Goal: Share content

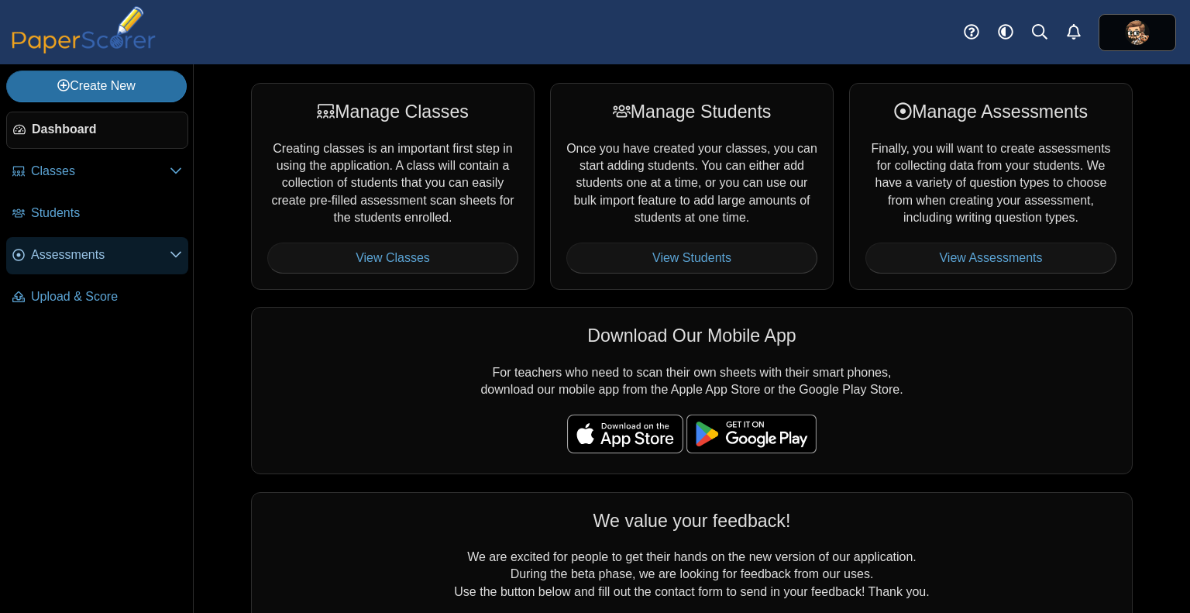
click at [99, 242] on link "Assessments" at bounding box center [97, 255] width 182 height 37
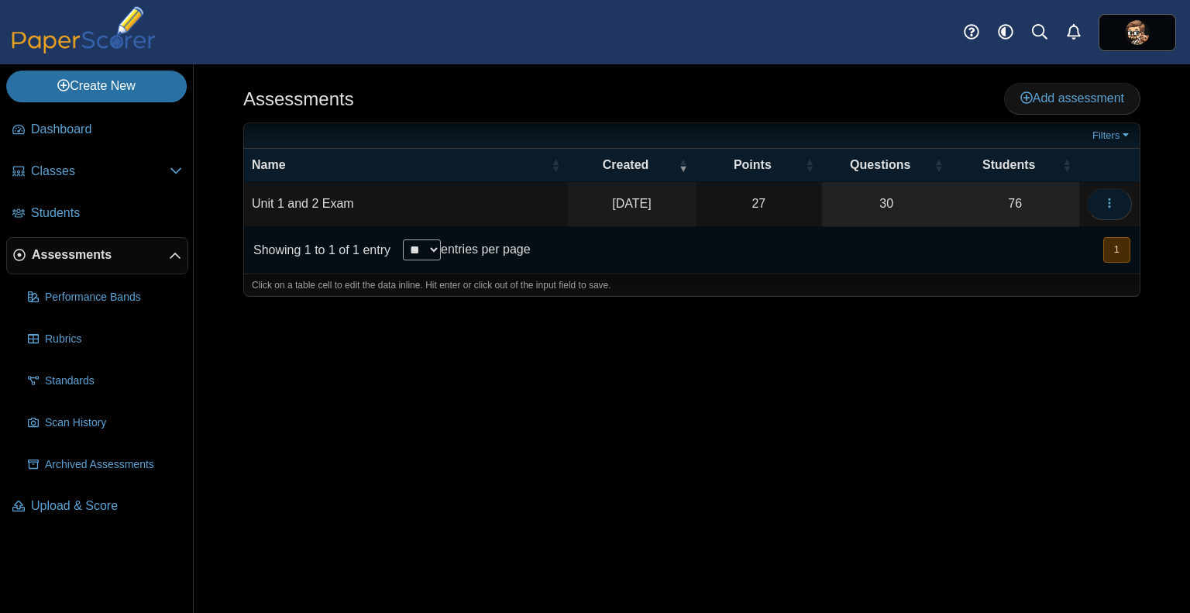
click at [1106, 189] on button "button" at bounding box center [1109, 203] width 45 height 31
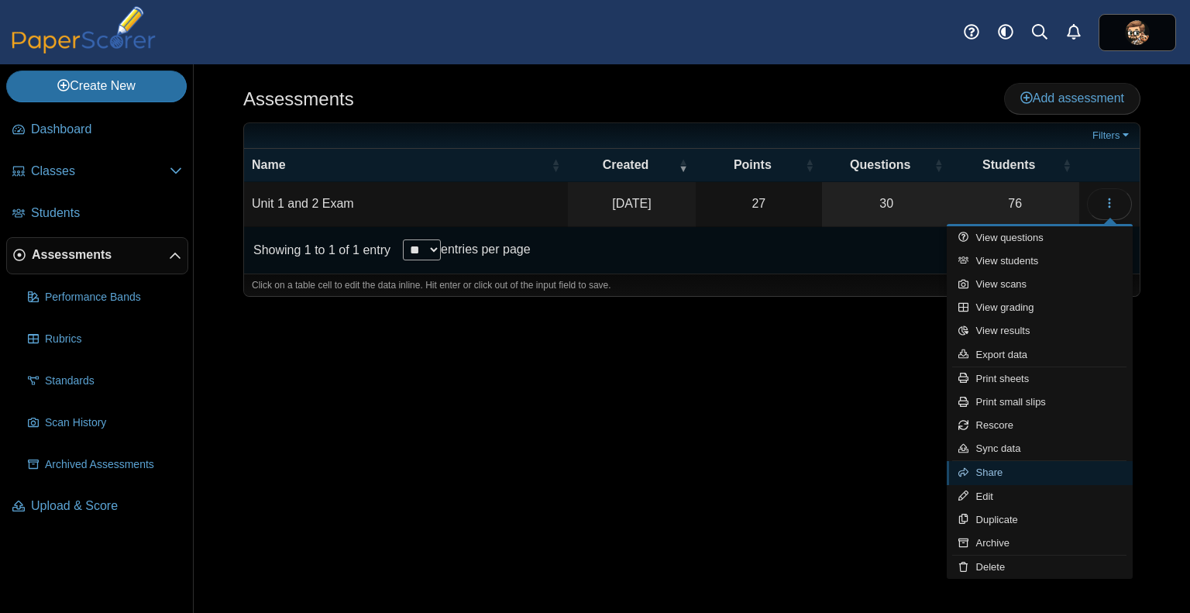
click at [1003, 473] on link "Share" at bounding box center [1040, 472] width 186 height 23
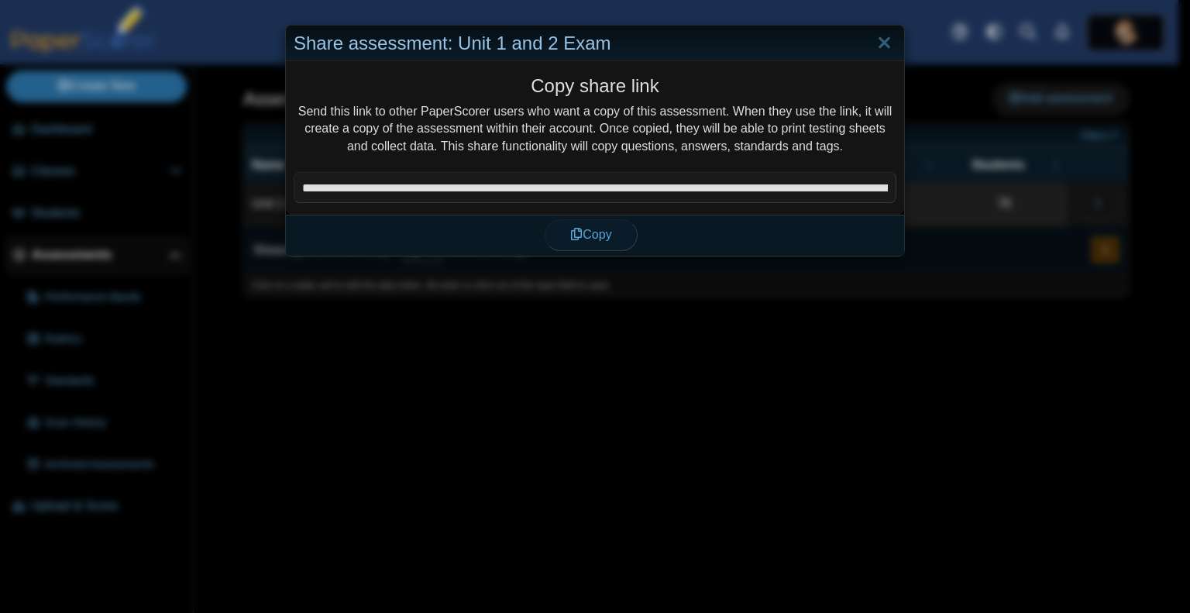
click at [594, 232] on span "Copy" at bounding box center [590, 234] width 41 height 13
type textarea "**********"
click at [876, 37] on link "Close" at bounding box center [884, 43] width 24 height 26
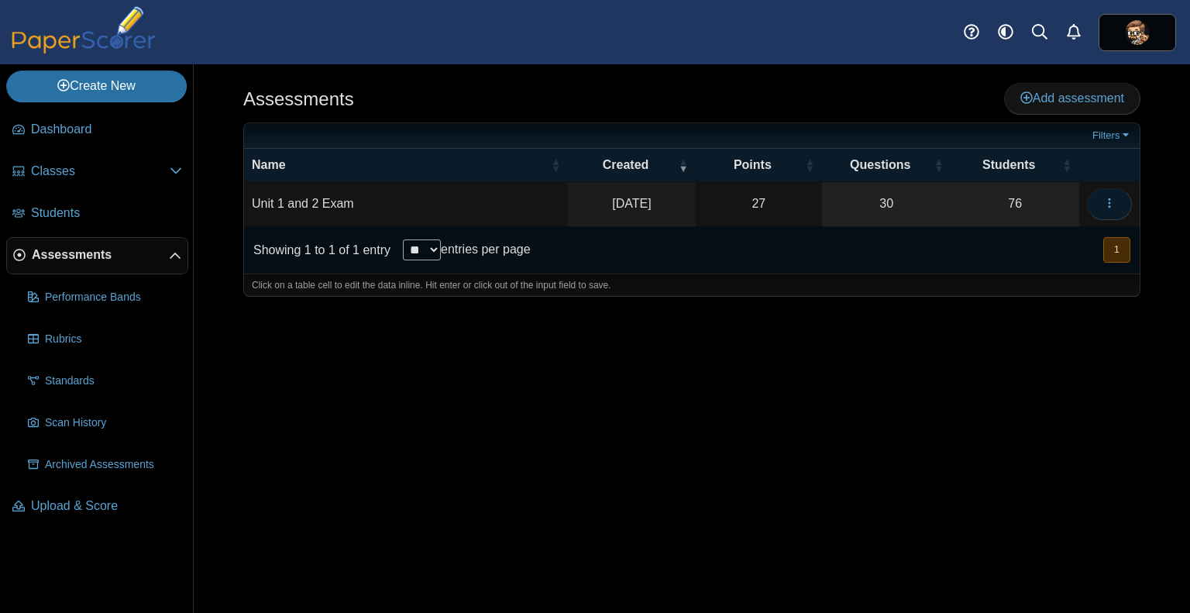
click at [1097, 205] on button "button" at bounding box center [1109, 203] width 45 height 31
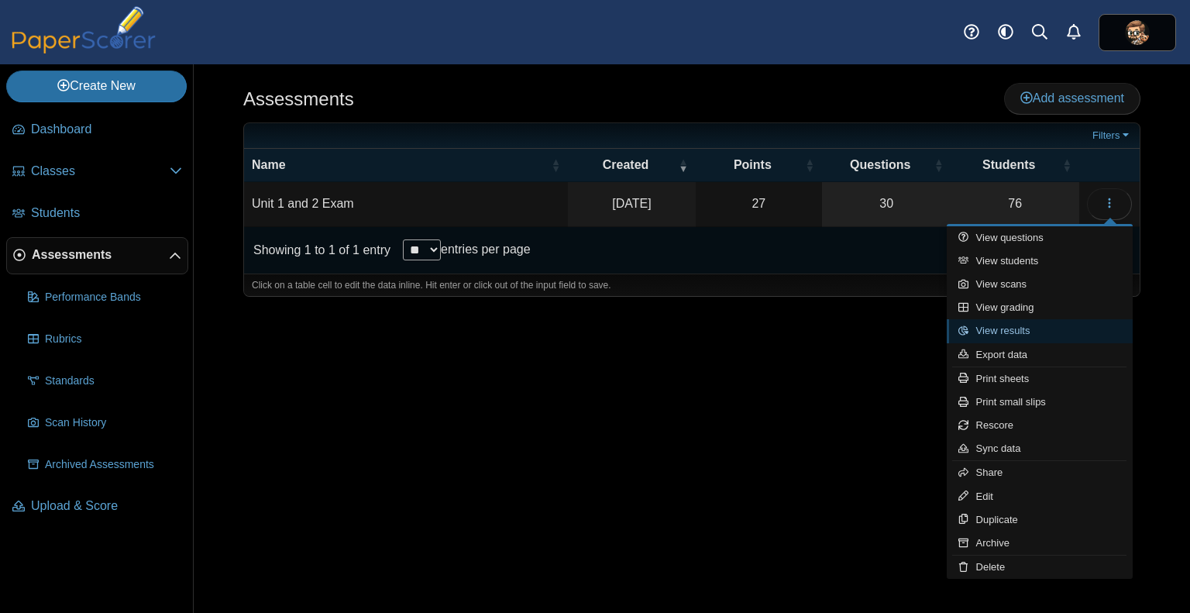
click at [1027, 333] on link "View results" at bounding box center [1040, 330] width 186 height 23
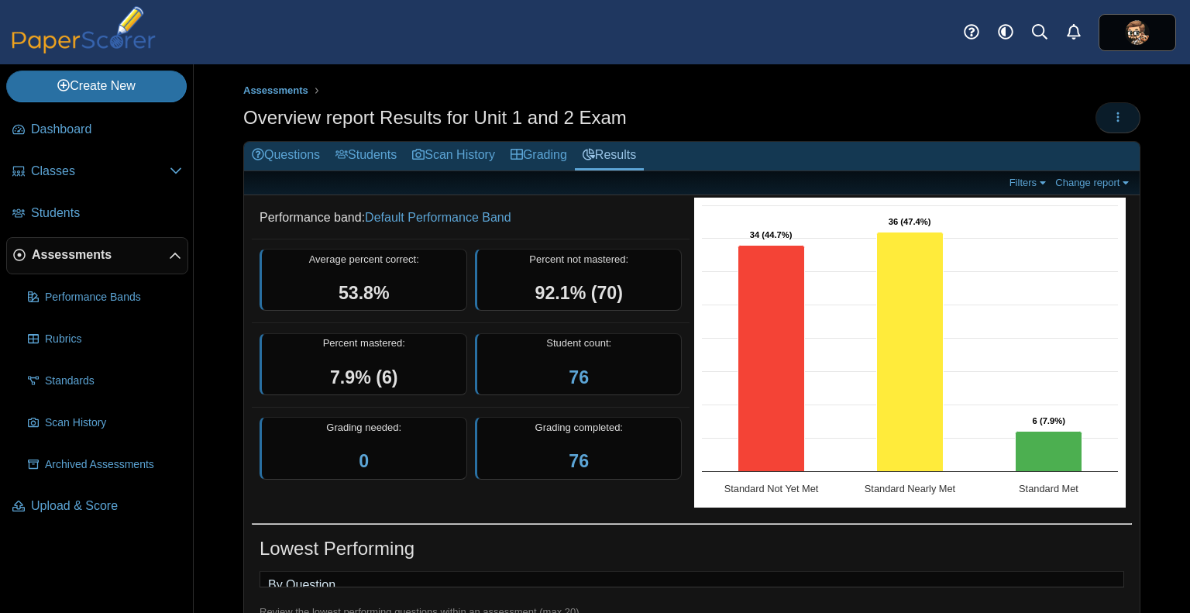
click at [1112, 113] on icon "button" at bounding box center [1118, 117] width 12 height 12
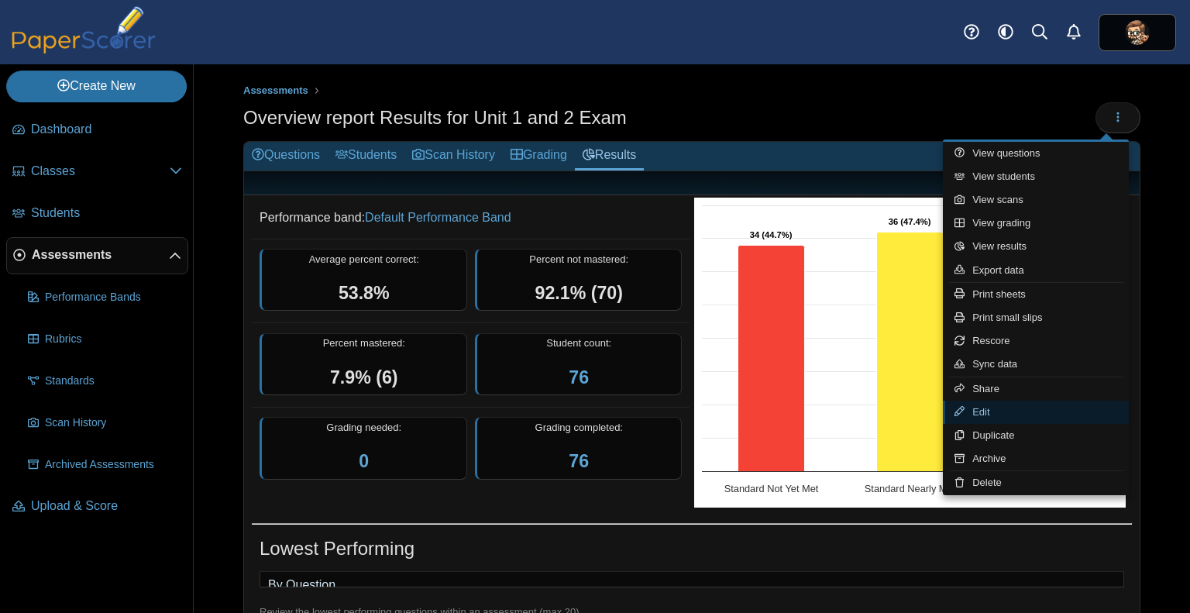
click at [1017, 411] on link "Edit" at bounding box center [1036, 411] width 186 height 23
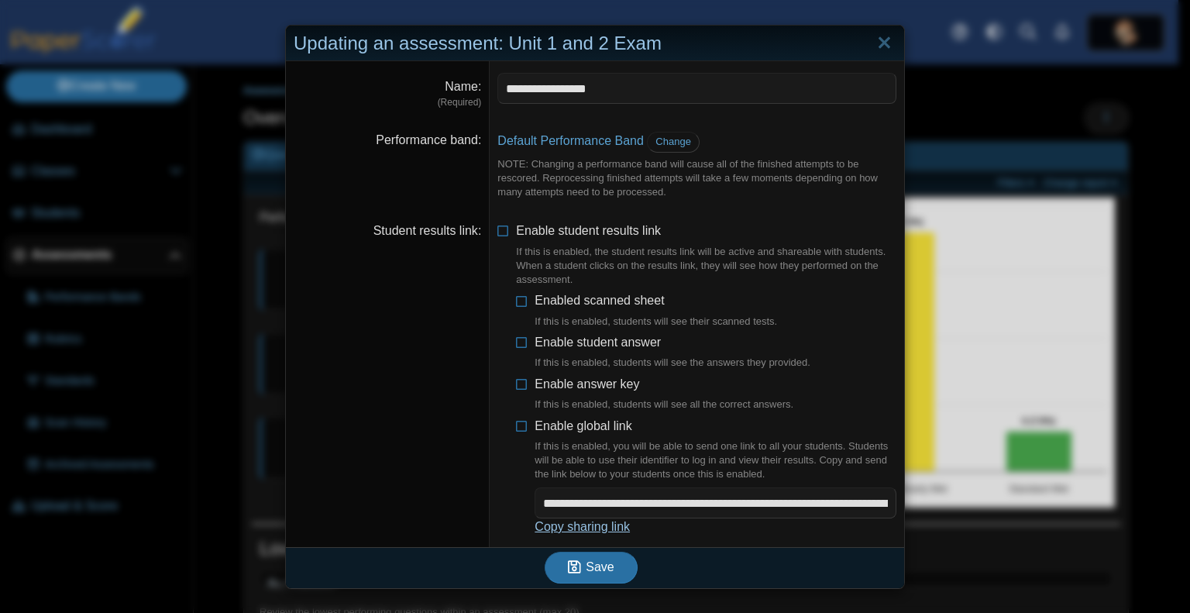
click at [583, 525] on link "Copy sharing link" at bounding box center [582, 526] width 95 height 13
type textarea "**********"
